Goal: Check status

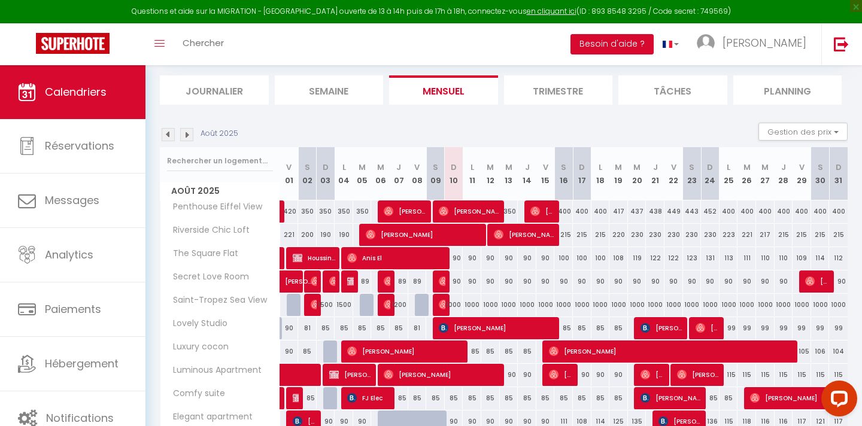
scroll to position [100, 0]
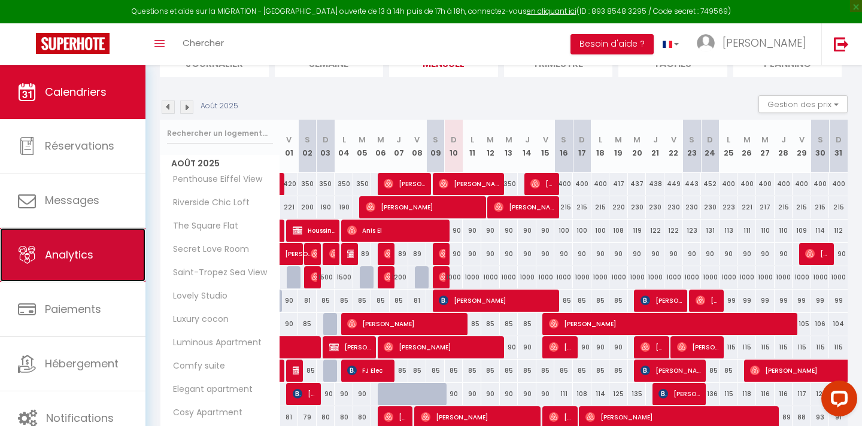
click at [79, 253] on span "Analytics" at bounding box center [69, 254] width 48 height 15
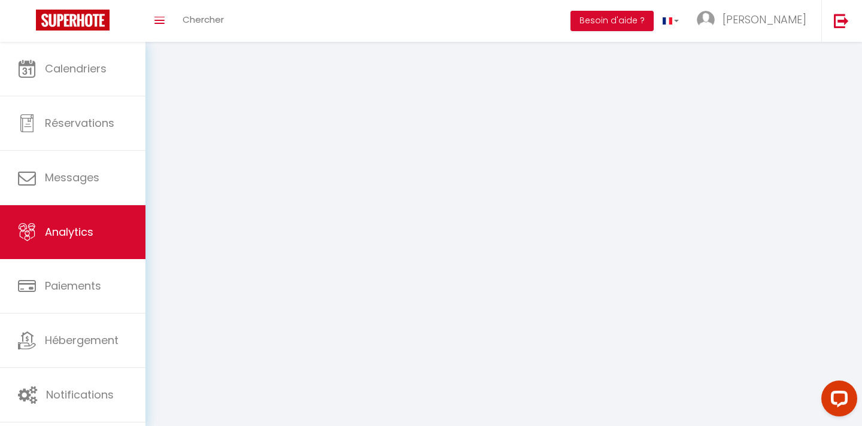
select select "2025"
select select "8"
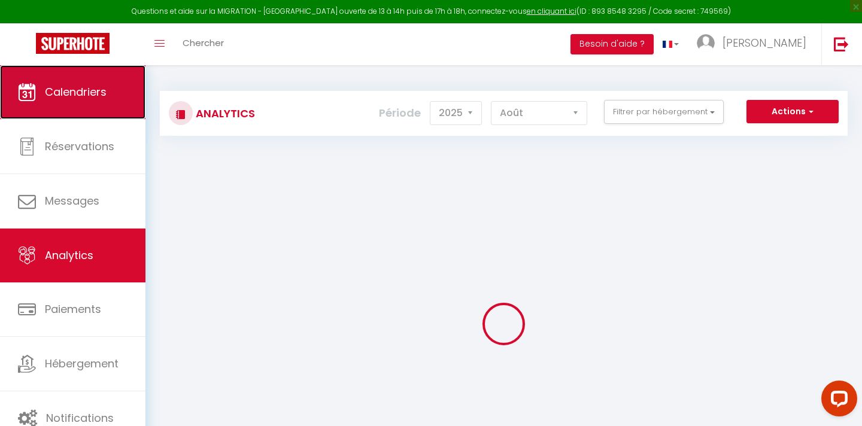
click at [98, 95] on span "Calendriers" at bounding box center [76, 91] width 62 height 15
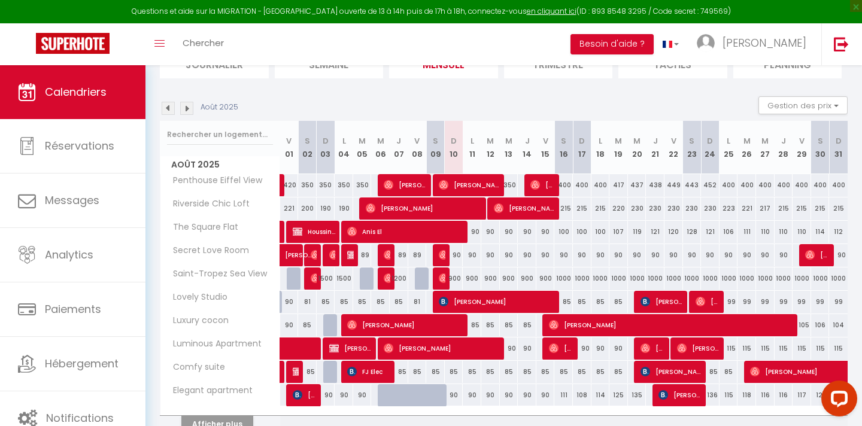
scroll to position [159, 0]
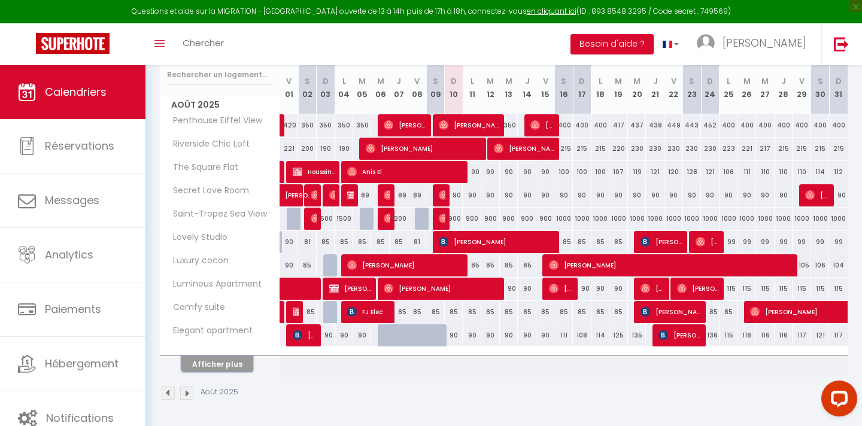
click at [221, 366] on button "Afficher plus" at bounding box center [217, 364] width 72 height 16
